Goal: Transaction & Acquisition: Purchase product/service

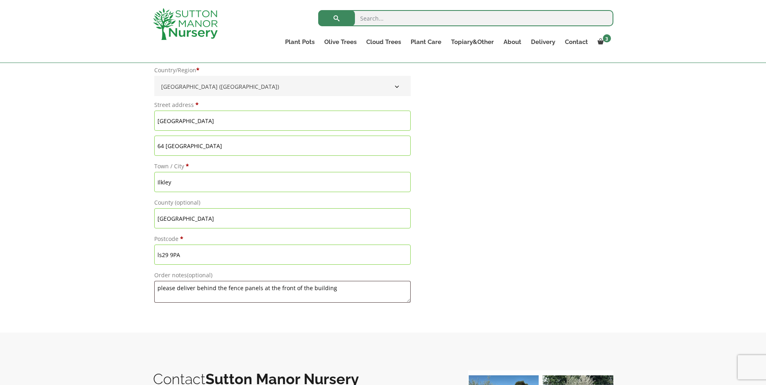
scroll to position [767, 0]
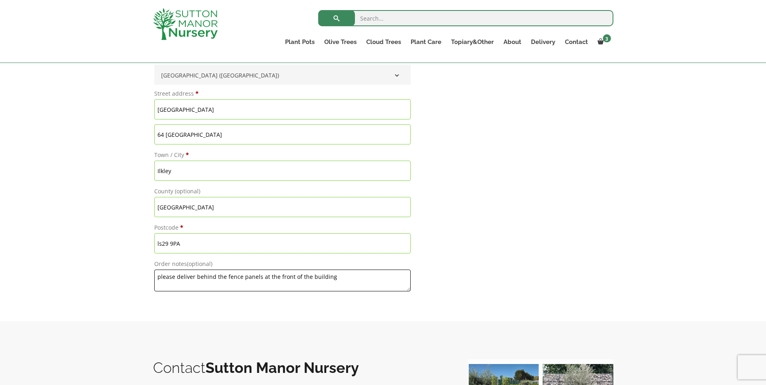
click at [339, 279] on textarea "please deliver behind the fence panels at the front of the building" at bounding box center [282, 281] width 256 height 22
click at [368, 275] on textarea "please deliver behind the fence panels at the front of the building, easily acc…" at bounding box center [282, 281] width 256 height 22
click at [363, 278] on textarea "please deliver behind the fence panels at the front of the building, easily acc…" at bounding box center [282, 281] width 256 height 22
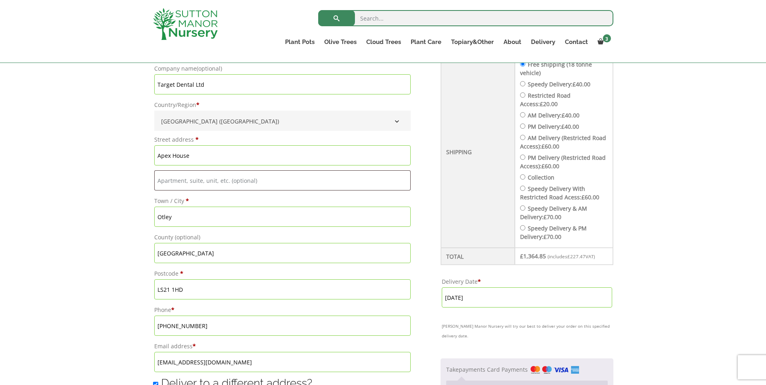
scroll to position [323, 0]
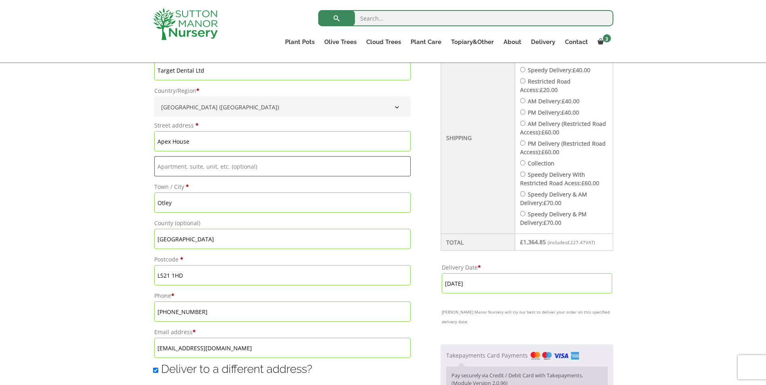
type textarea "please deliver behind the fence panels at the front of the building, easily acc…"
click at [226, 141] on input "Apex House" at bounding box center [282, 141] width 256 height 20
type input "APEX HOUSE"
type input "37-45Cross Green"
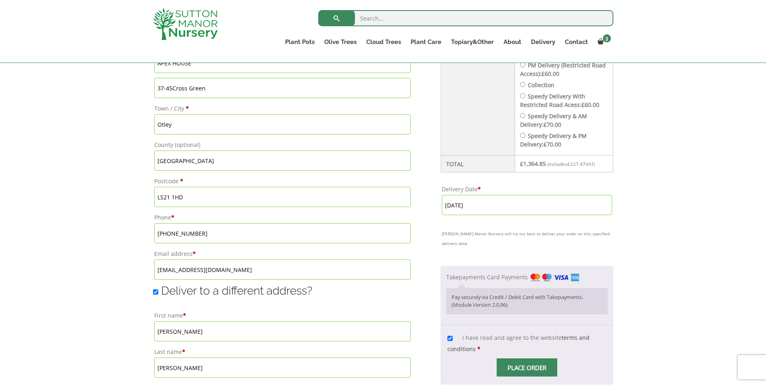
scroll to position [444, 0]
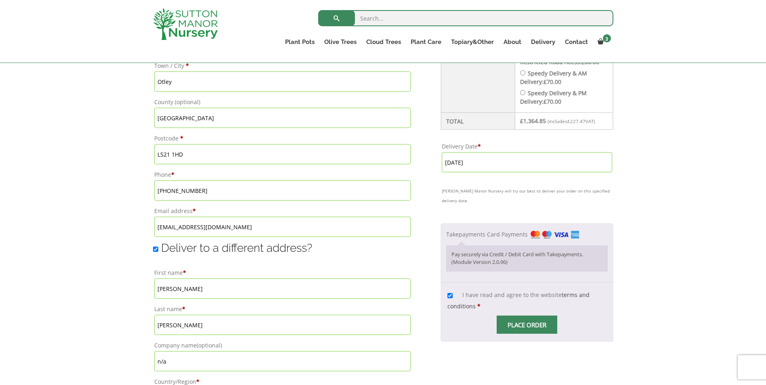
click at [527, 325] on span "Checkout" at bounding box center [527, 325] width 0 height 0
click at [530, 328] on input "Place order" at bounding box center [526, 325] width 61 height 18
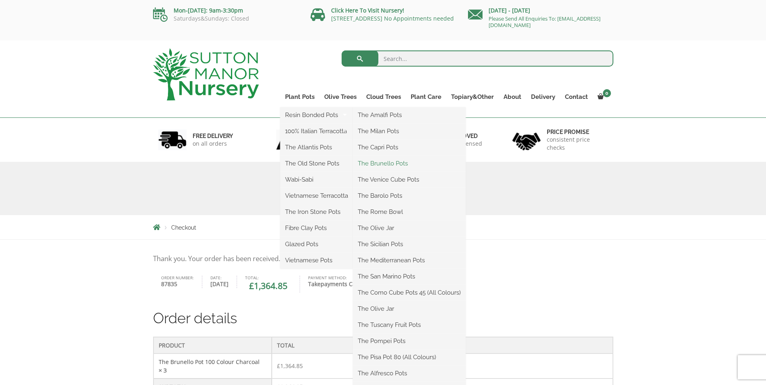
click at [389, 165] on link "The Brunello Pots" at bounding box center [409, 163] width 113 height 12
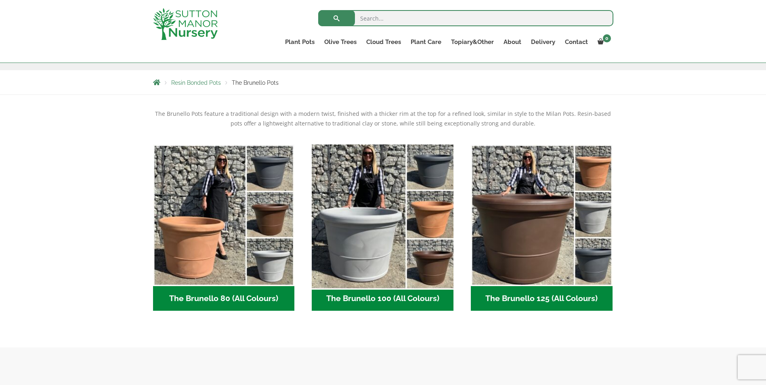
scroll to position [161, 0]
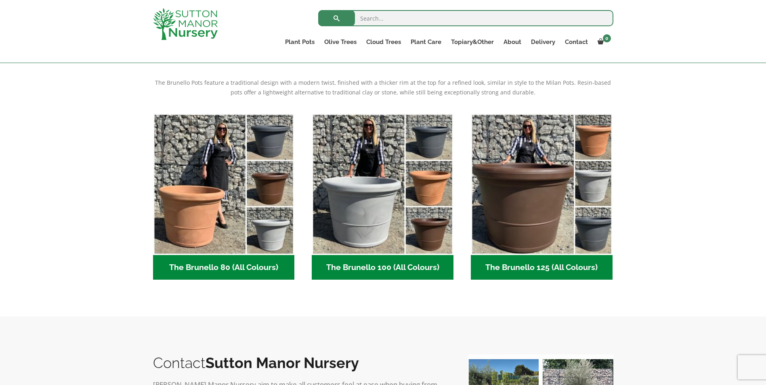
click at [404, 268] on h2 "The Brunello 100 (All Colours) (5)" at bounding box center [383, 267] width 142 height 25
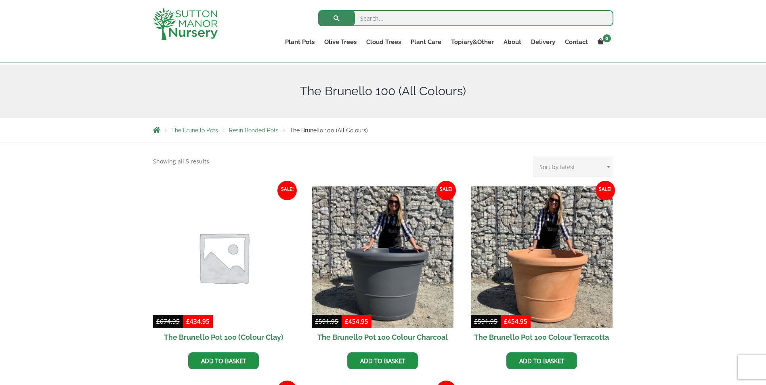
scroll to position [81, 0]
